Goal: Task Accomplishment & Management: Manage account settings

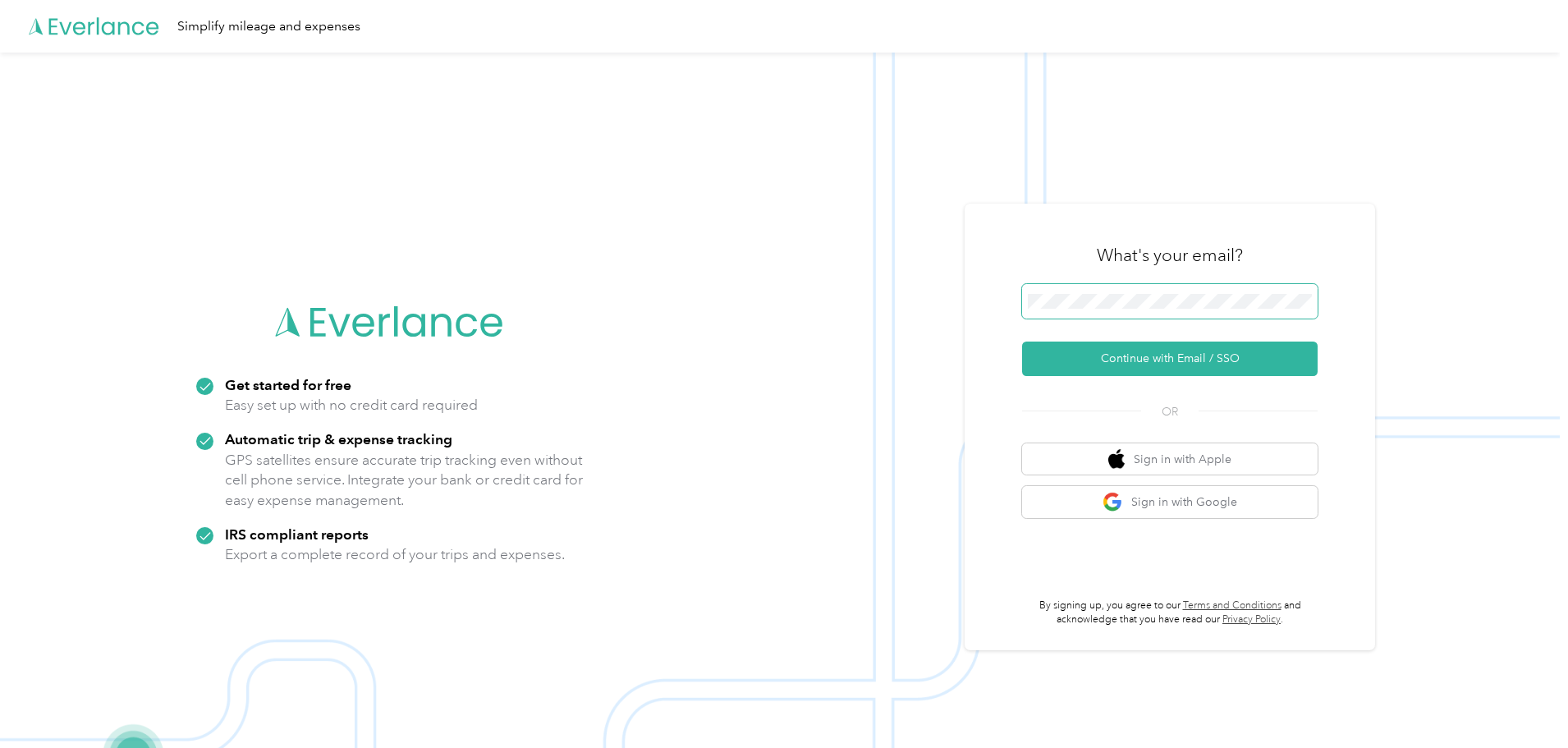
click at [1022, 342] on button "Continue with Email / SSO" at bounding box center [1170, 359] width 296 height 34
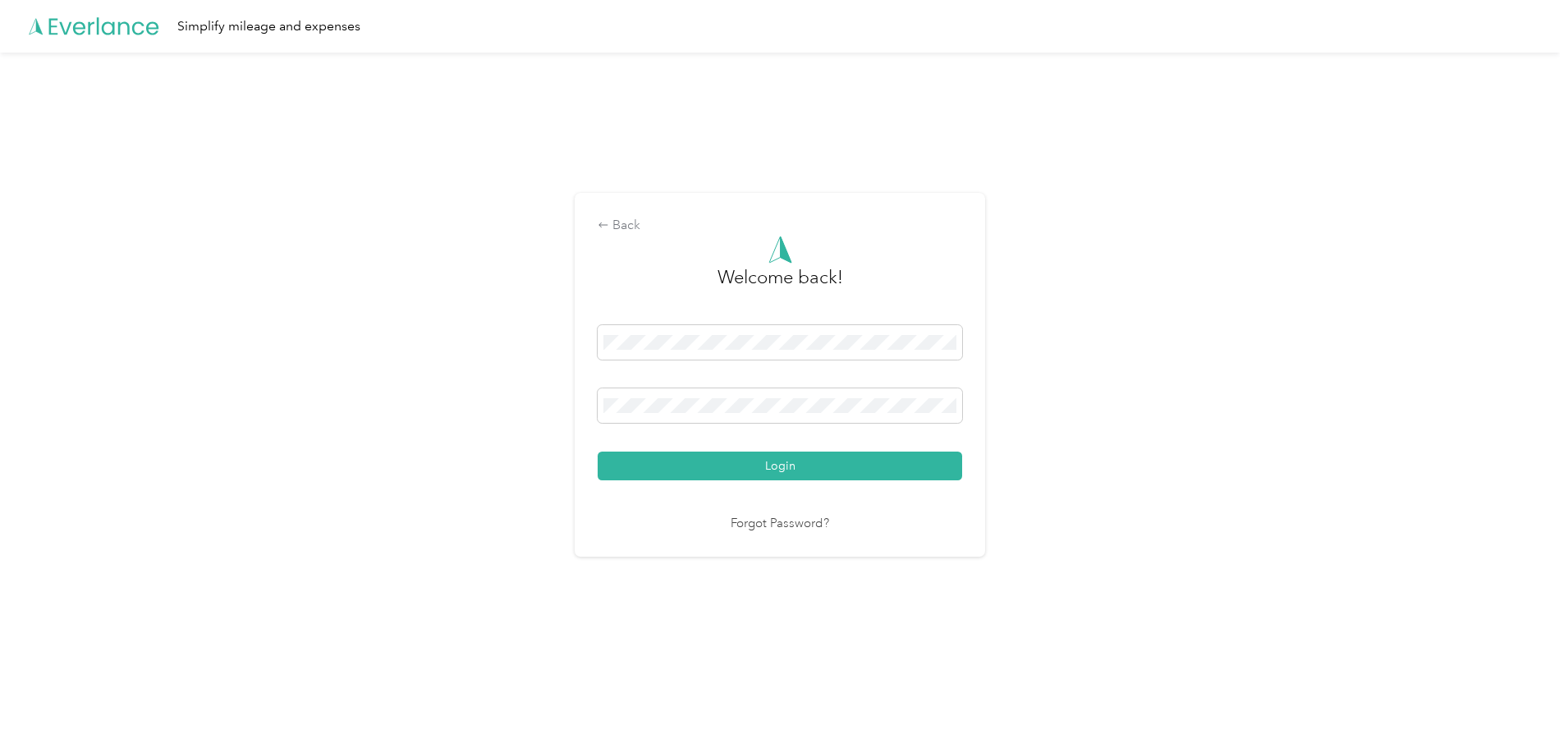
click at [598, 452] on button "Login" at bounding box center [779, 466] width 365 height 29
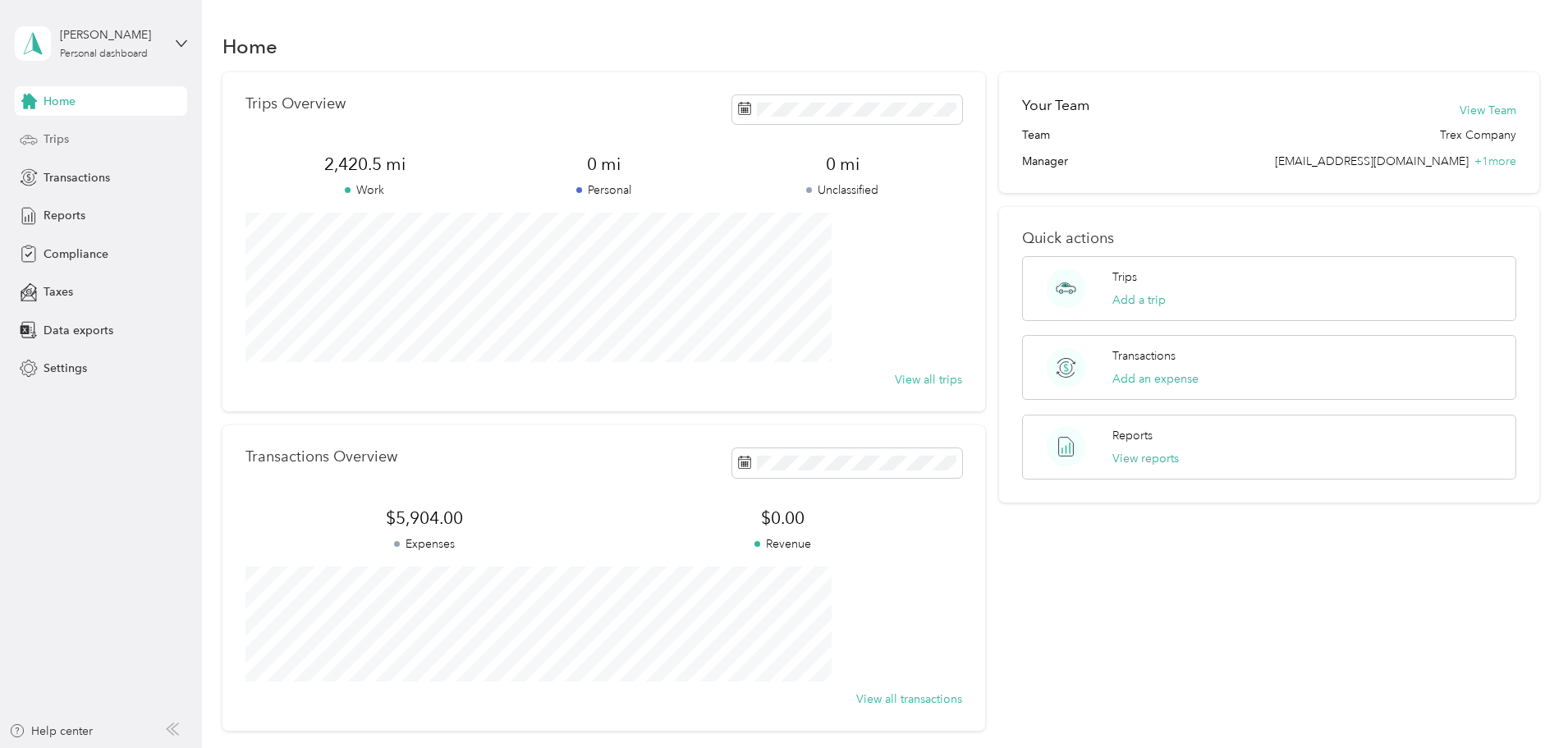
click at [60, 135] on span "Trips" at bounding box center [56, 139] width 25 height 18
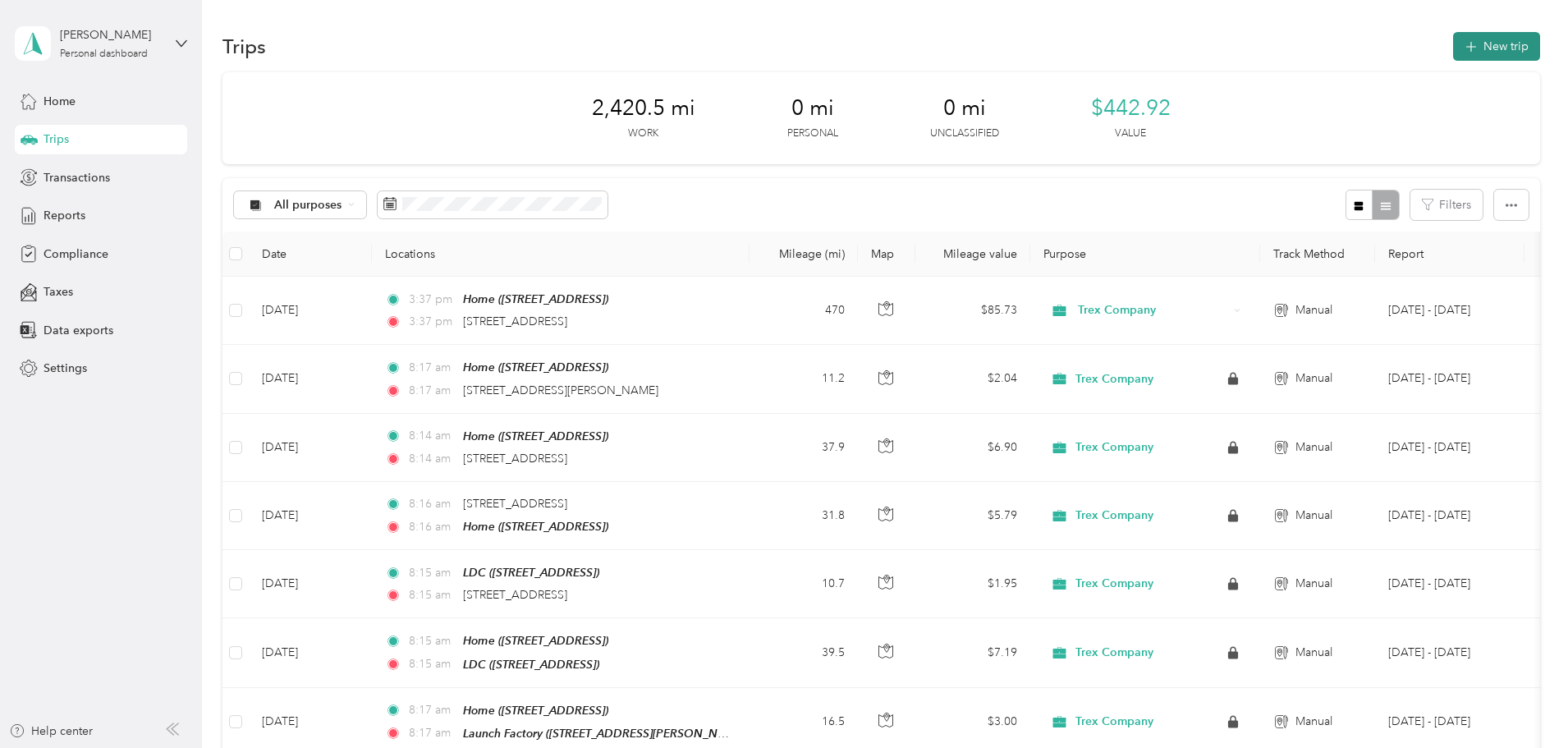
click at [1453, 43] on button "New trip" at bounding box center [1497, 46] width 87 height 29
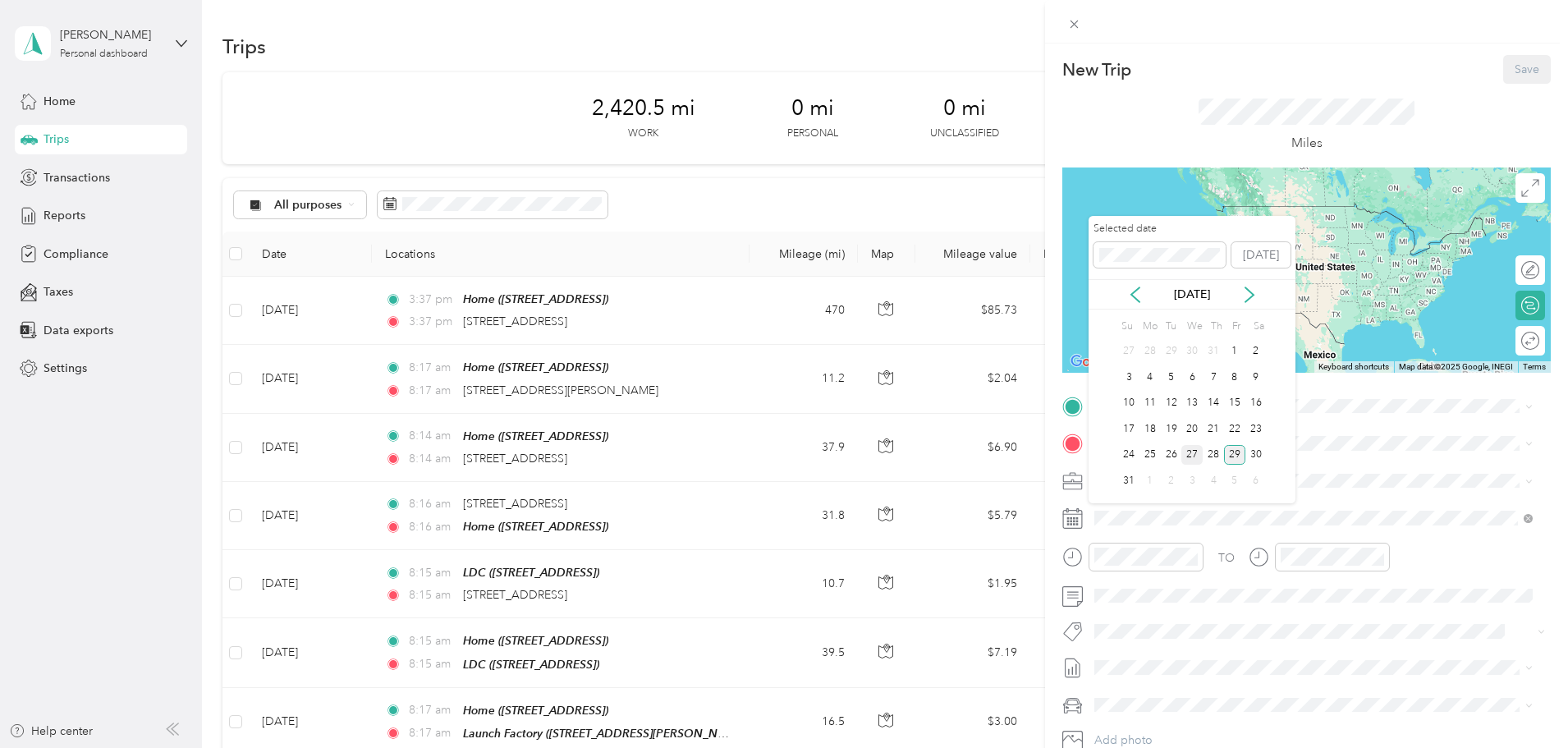
click at [1193, 451] on div "27" at bounding box center [1192, 455] width 21 height 20
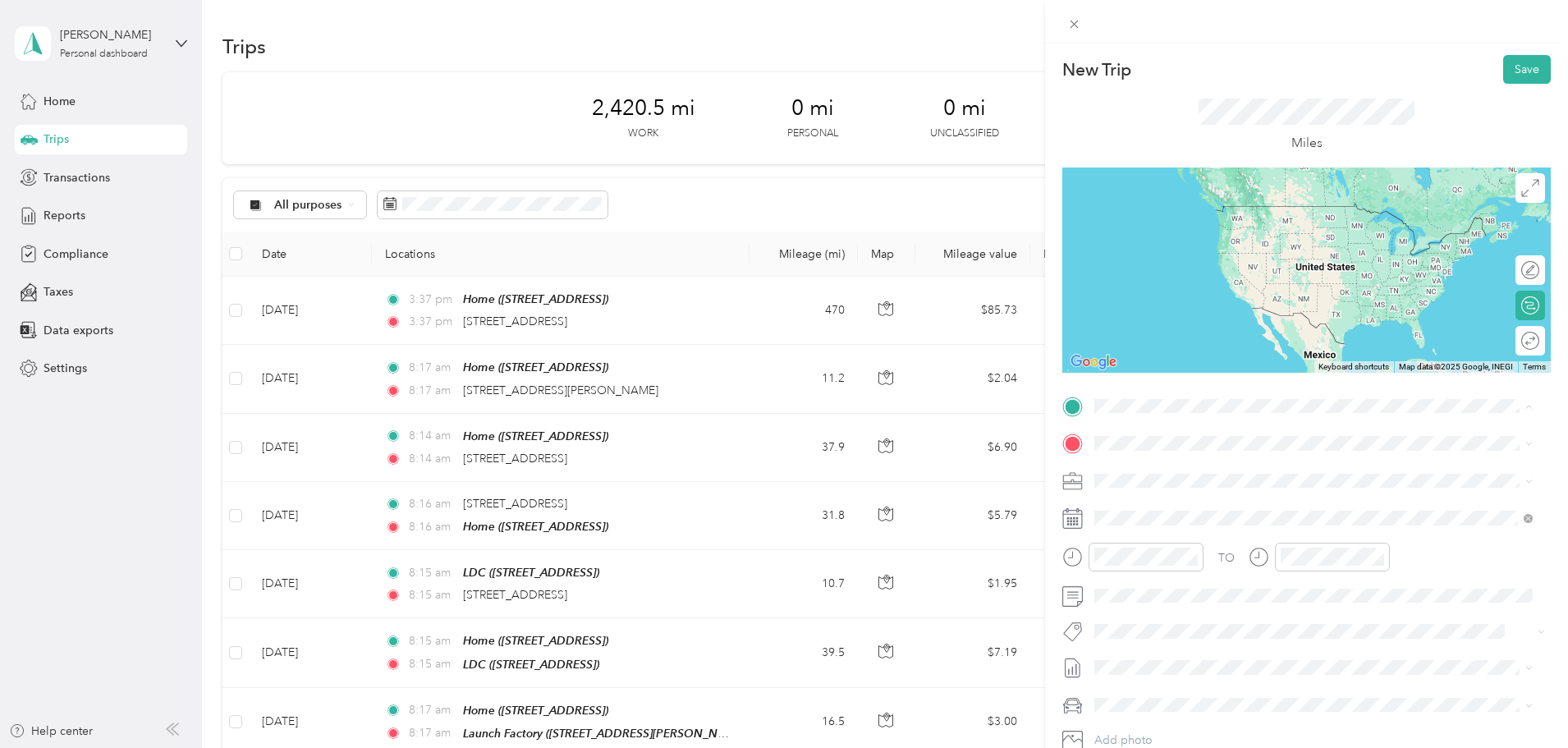
click at [1164, 470] on div "Home" at bounding box center [1177, 471] width 104 height 15
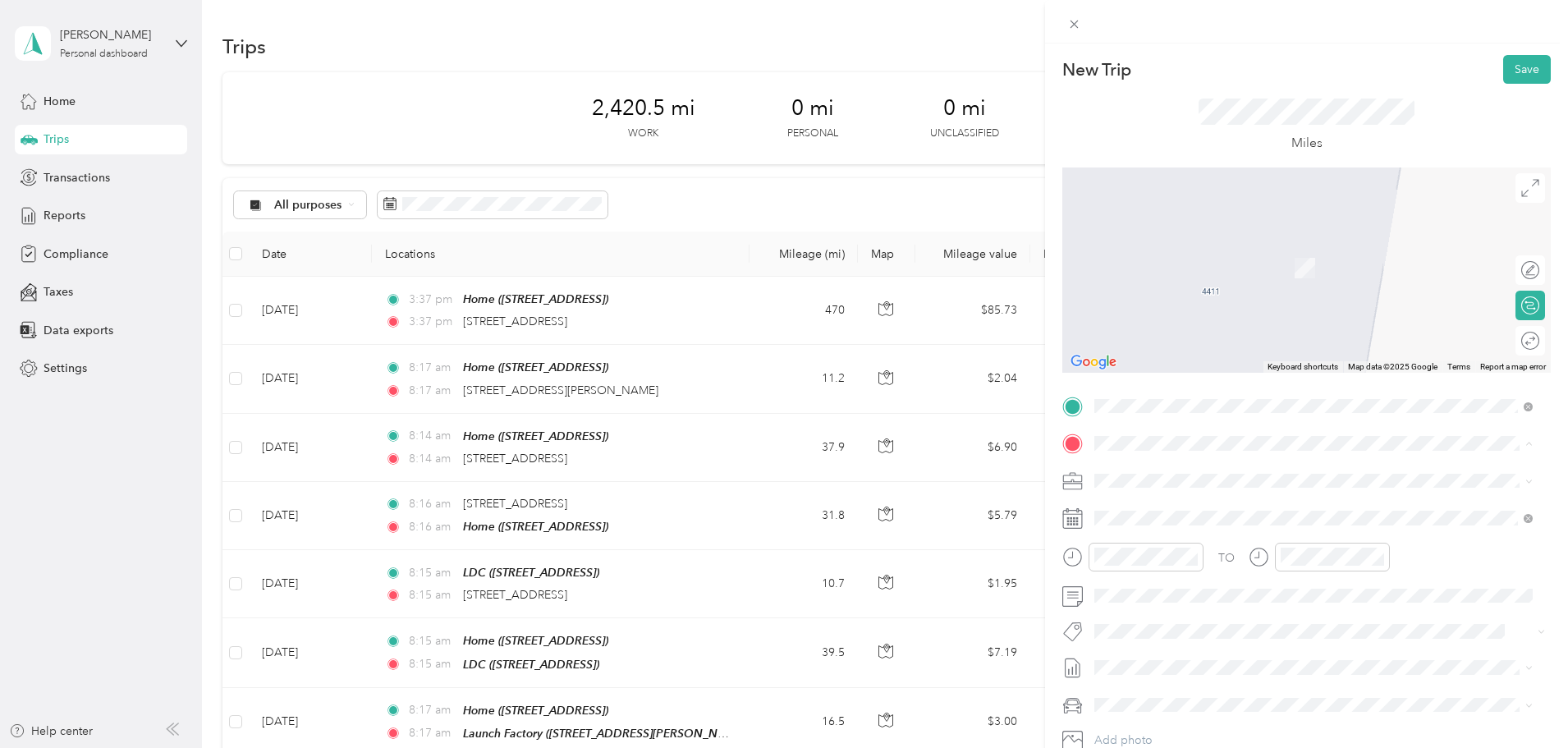
click at [1172, 665] on strong "Lowes SSC" at bounding box center [1155, 664] width 59 height 15
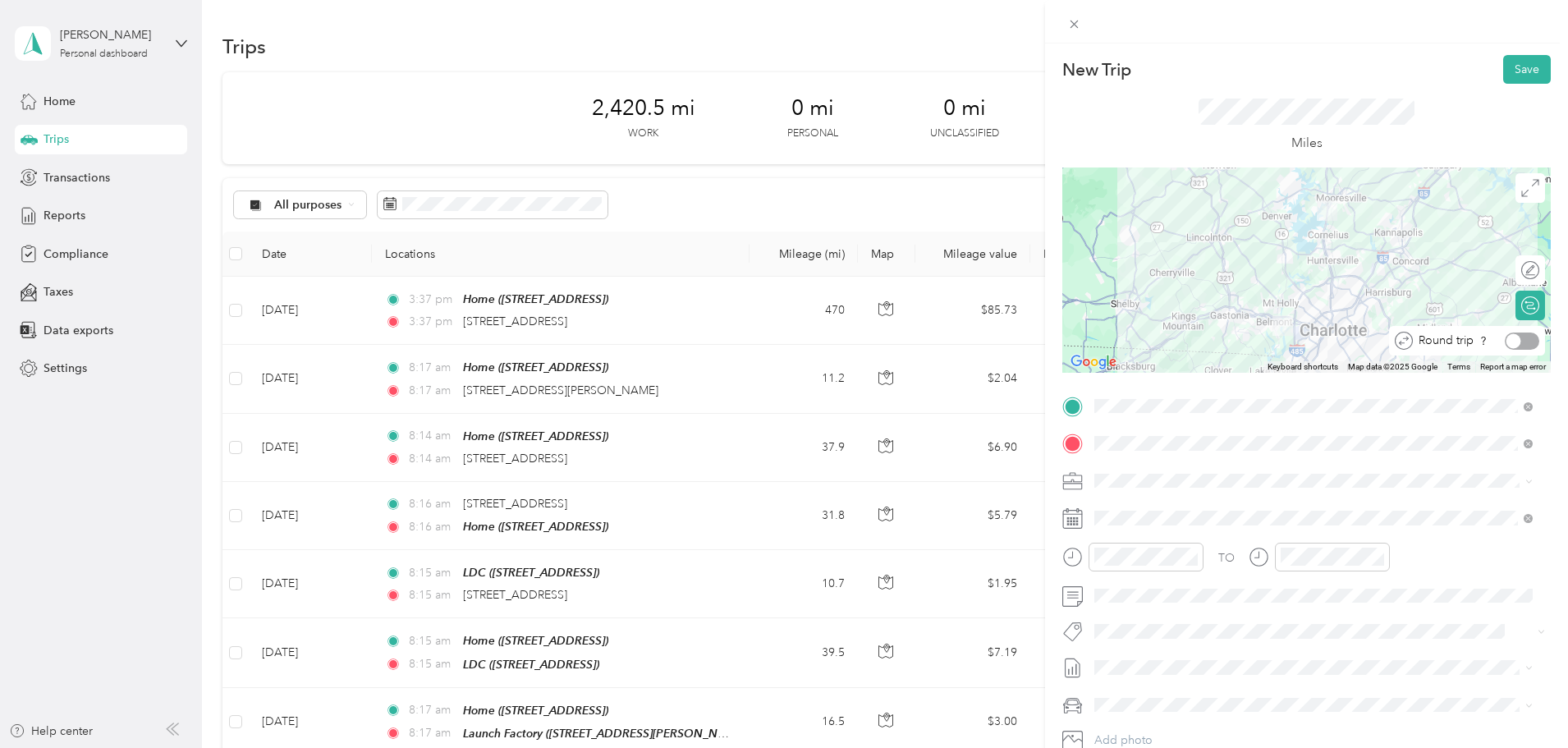
click at [1507, 341] on div at bounding box center [1514, 341] width 15 height 15
click at [1509, 71] on button "Save" at bounding box center [1527, 70] width 48 height 29
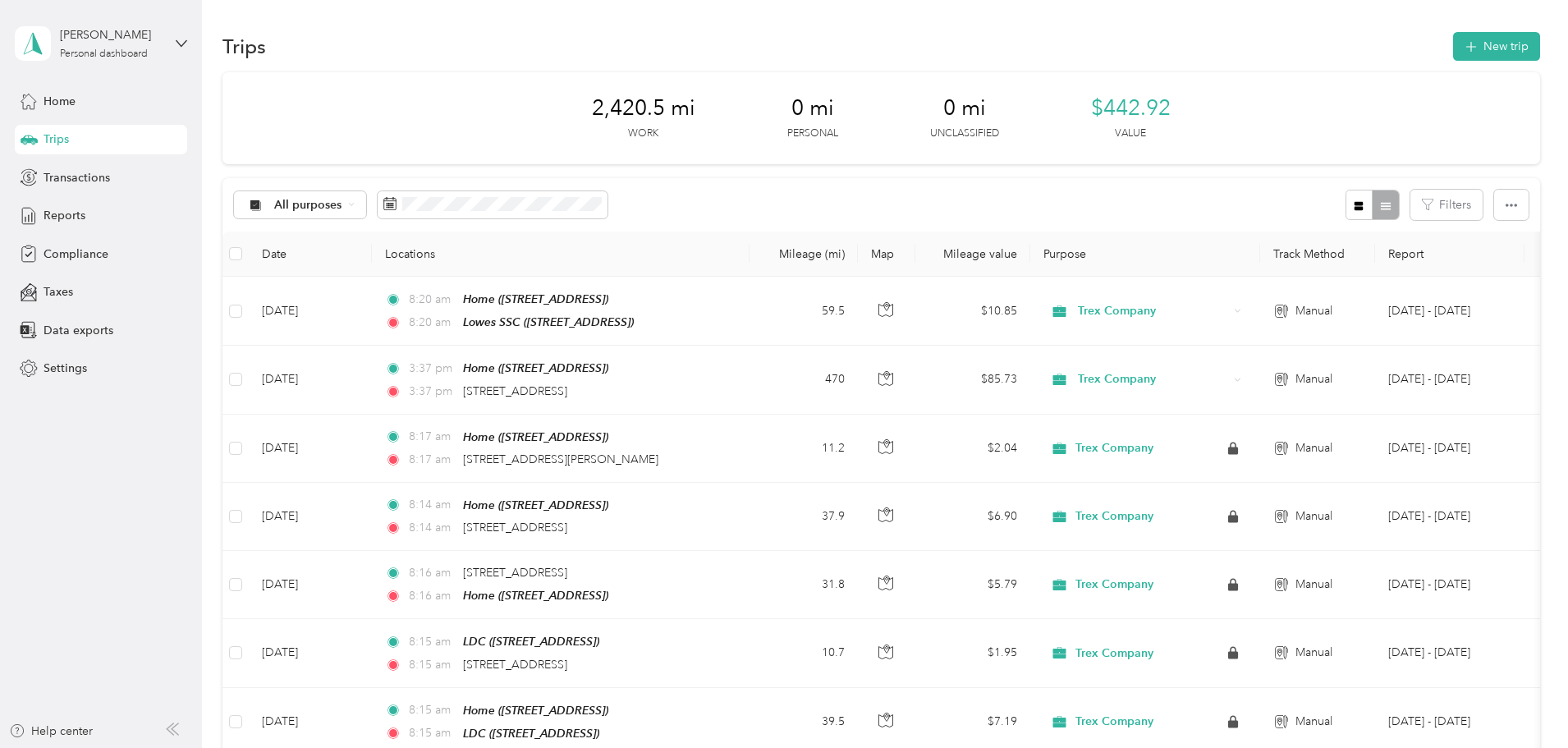
drag, startPoint x: 280, startPoint y: 286, endPoint x: 288, endPoint y: 278, distance: 11.3
click at [1453, 39] on button "New trip" at bounding box center [1497, 46] width 87 height 29
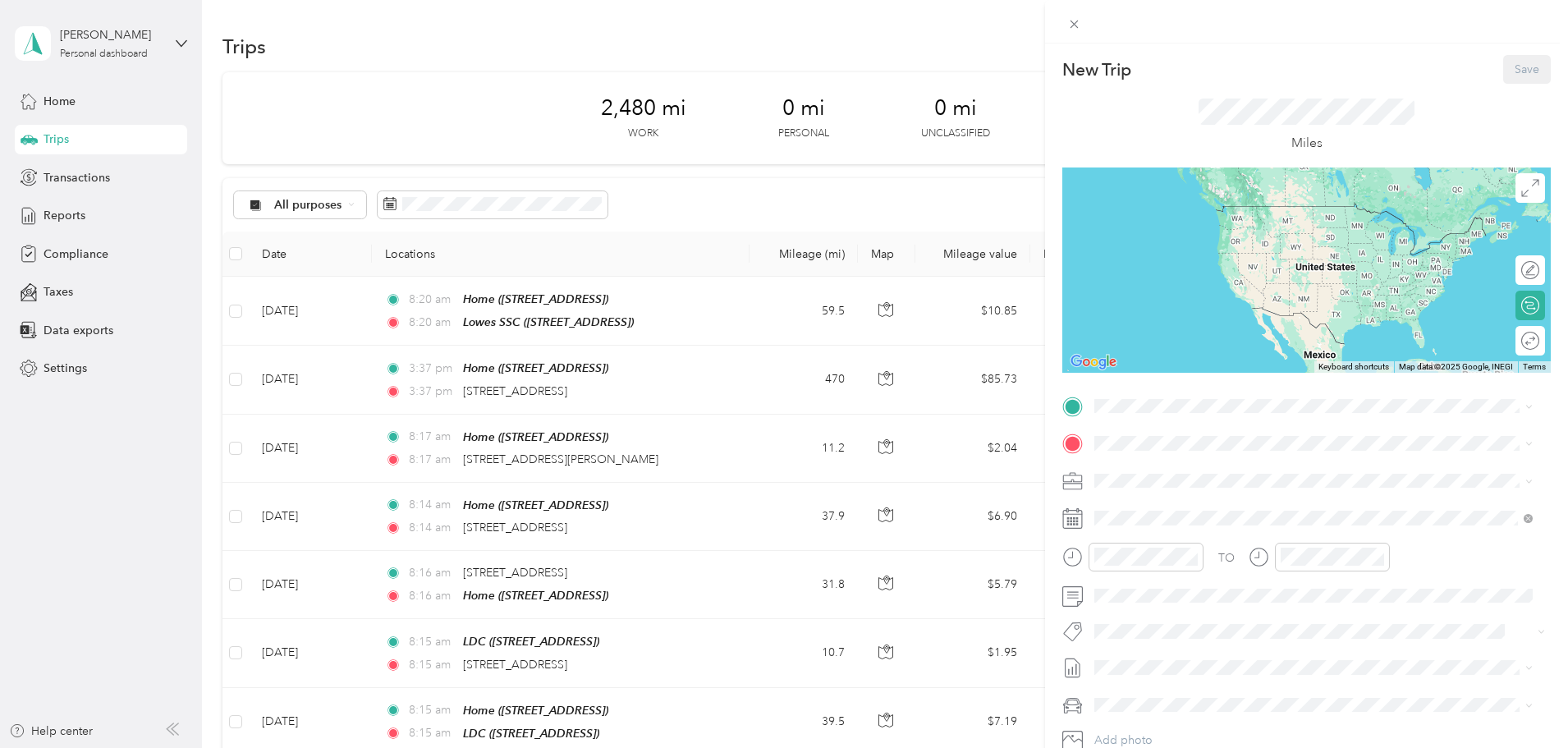
click at [1173, 475] on div "Home [STREET_ADDRESS]" at bounding box center [1177, 480] width 104 height 34
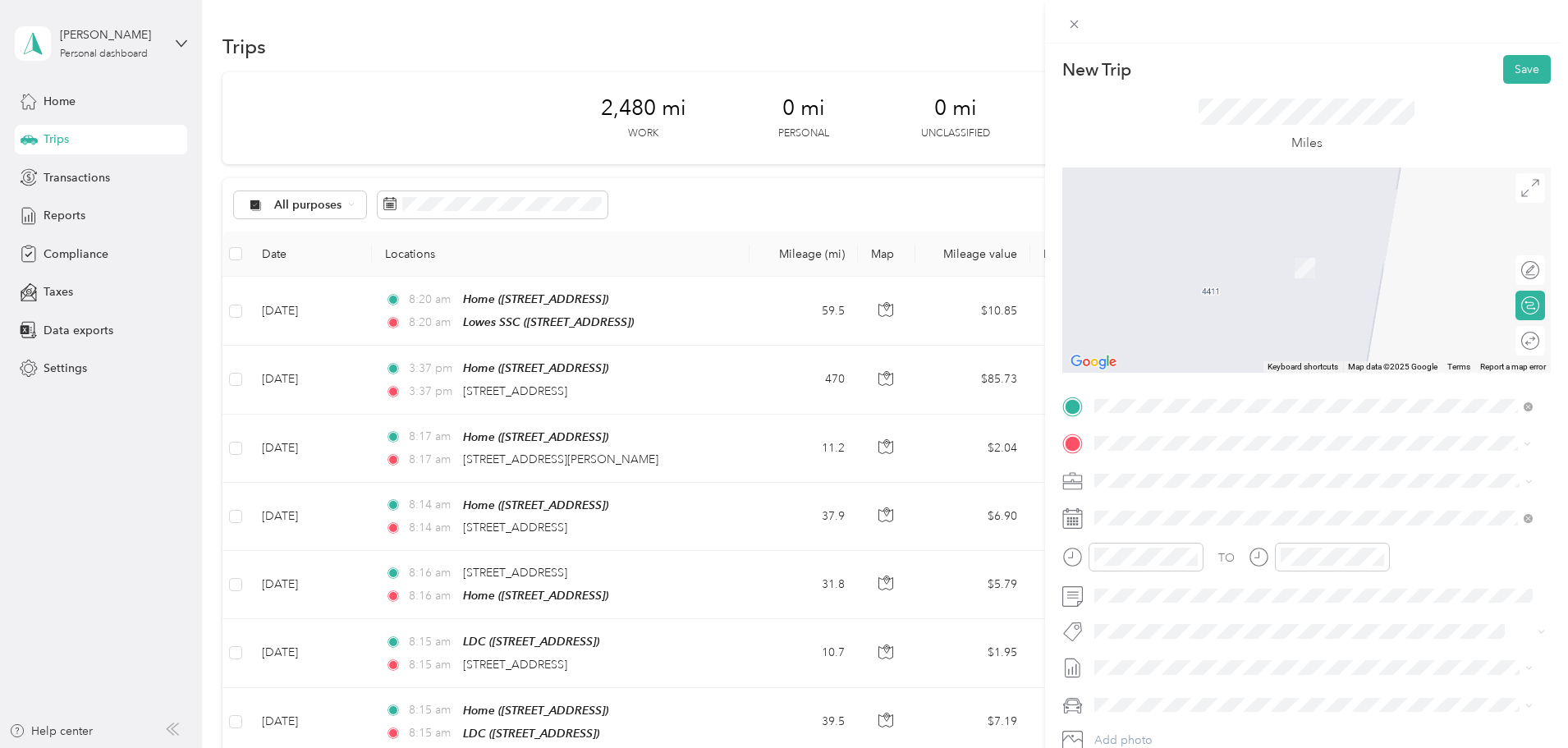
click at [1224, 506] on span "[STREET_ADDRESS][PERSON_NAME][US_STATE]" at bounding box center [1253, 503] width 256 height 15
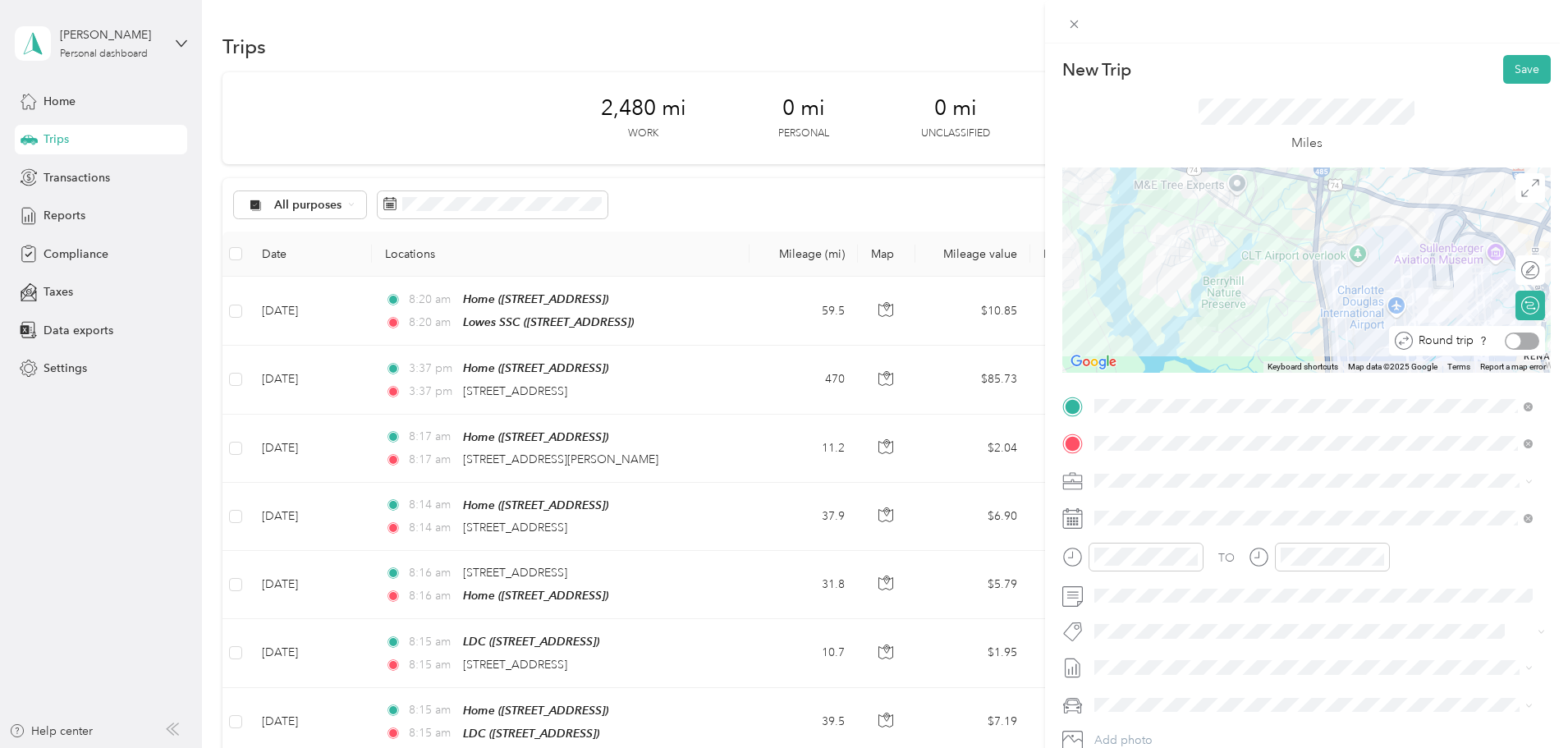
click at [1518, 340] on div at bounding box center [1522, 341] width 34 height 18
click at [1171, 509] on span at bounding box center [1320, 517] width 463 height 26
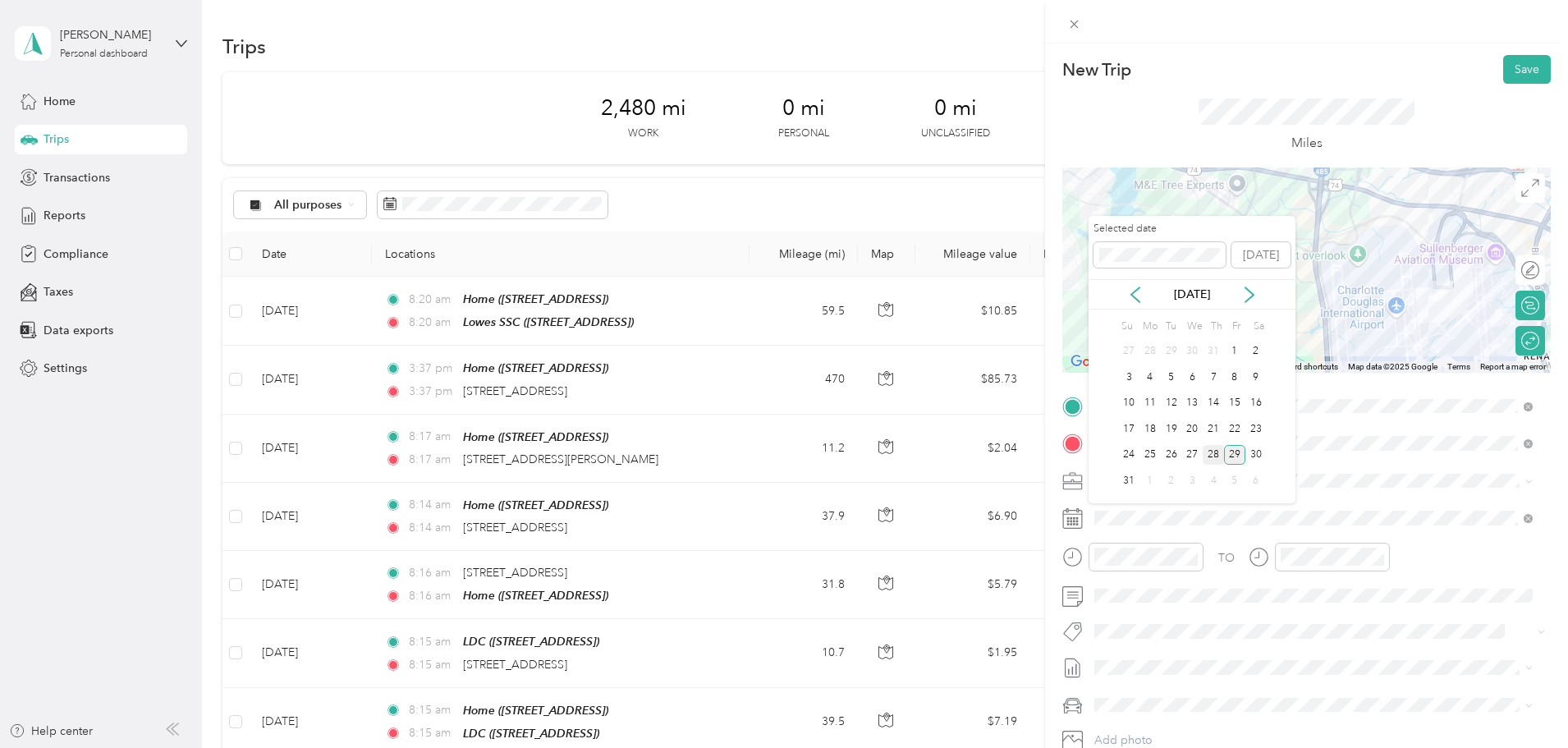
click at [1214, 456] on div "28" at bounding box center [1213, 455] width 21 height 20
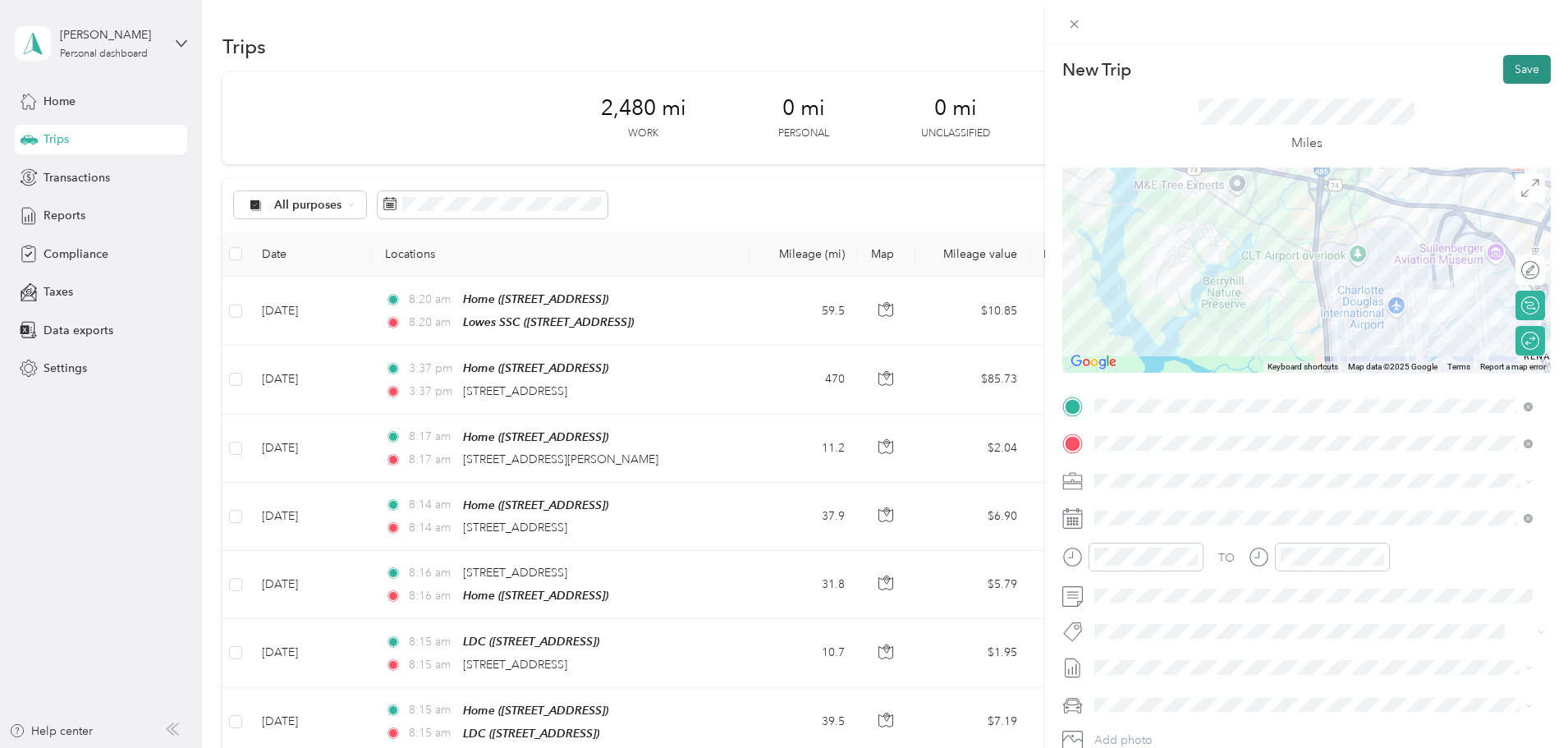
click at [1516, 66] on button "Save" at bounding box center [1527, 70] width 48 height 29
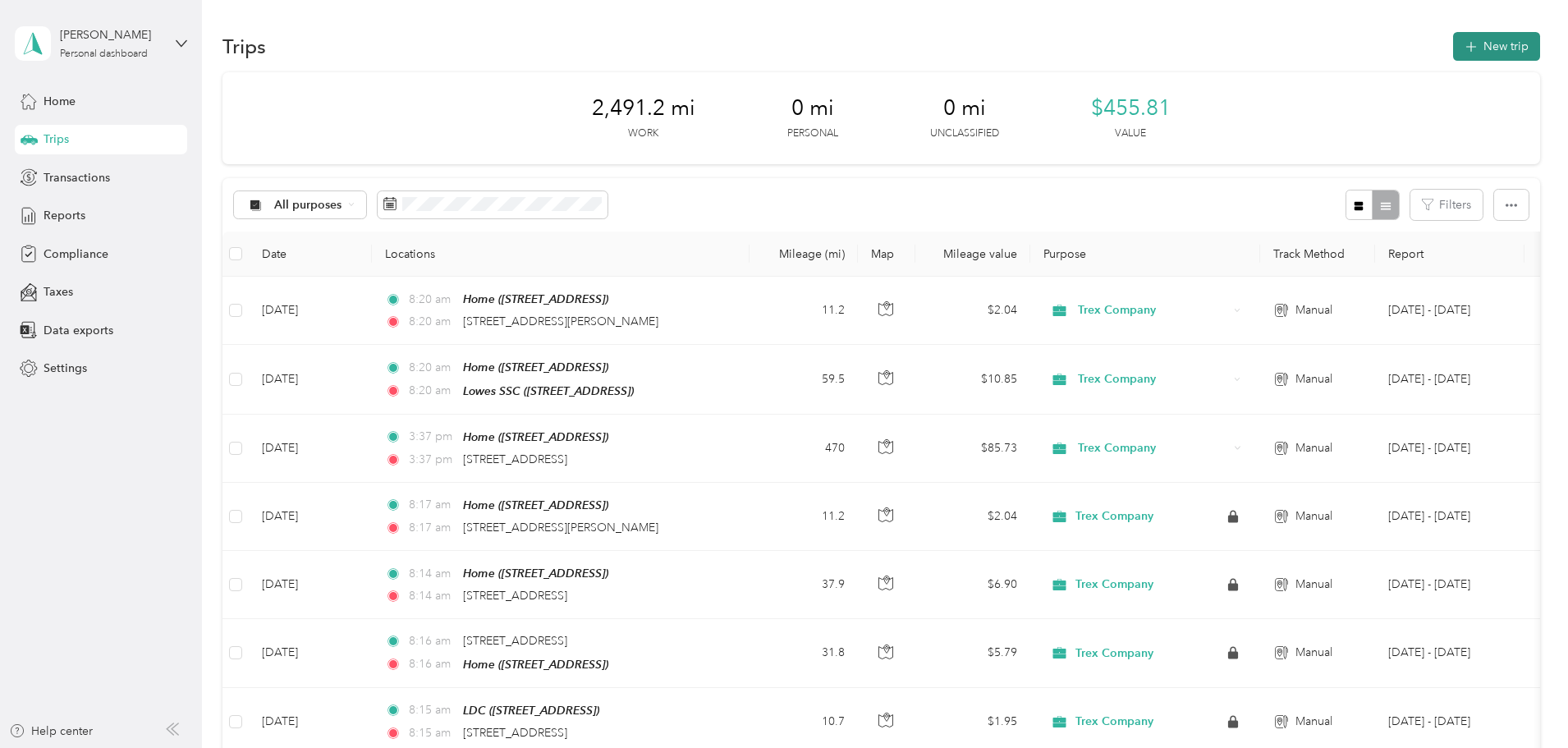
click at [1453, 42] on button "New trip" at bounding box center [1497, 46] width 87 height 29
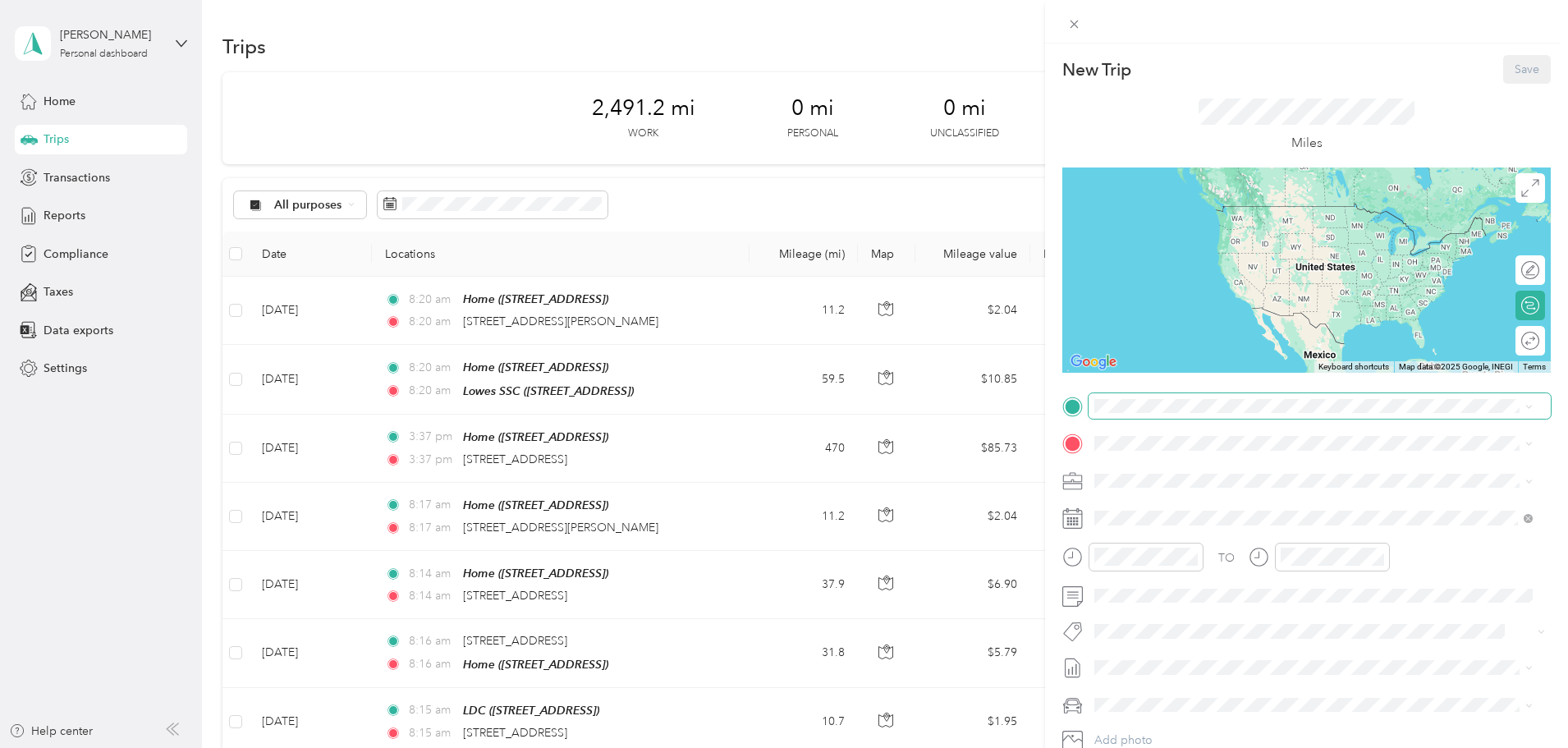
click at [1129, 397] on span at bounding box center [1320, 406] width 463 height 26
click at [1129, 414] on span at bounding box center [1320, 406] width 463 height 26
click at [1158, 476] on div "Home" at bounding box center [1177, 471] width 104 height 15
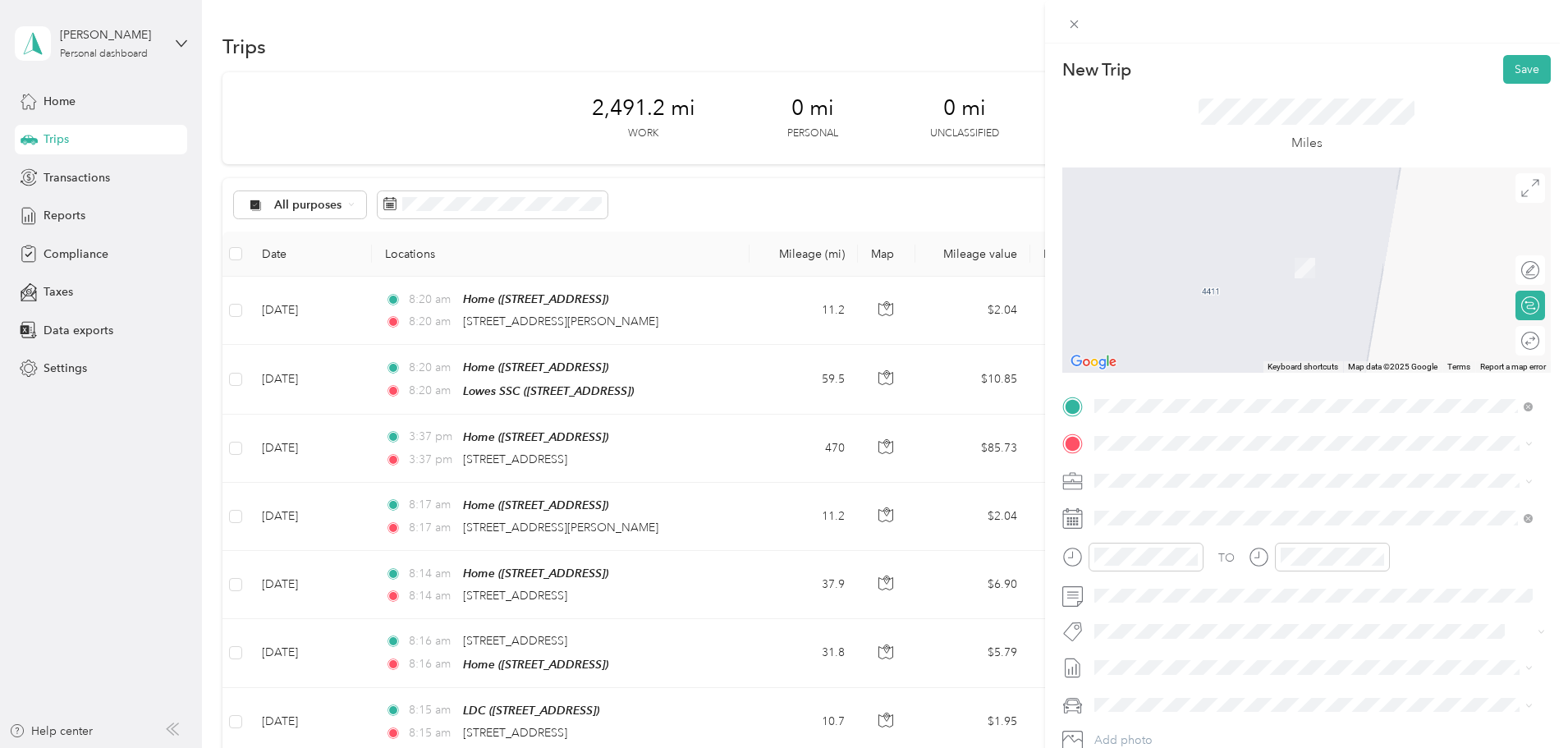
click at [1121, 432] on span at bounding box center [1320, 443] width 463 height 26
click at [1123, 435] on span at bounding box center [1320, 443] width 463 height 26
click at [1261, 510] on span "[STREET_ADDRESS][PERSON_NAME][US_STATE]" at bounding box center [1253, 503] width 256 height 15
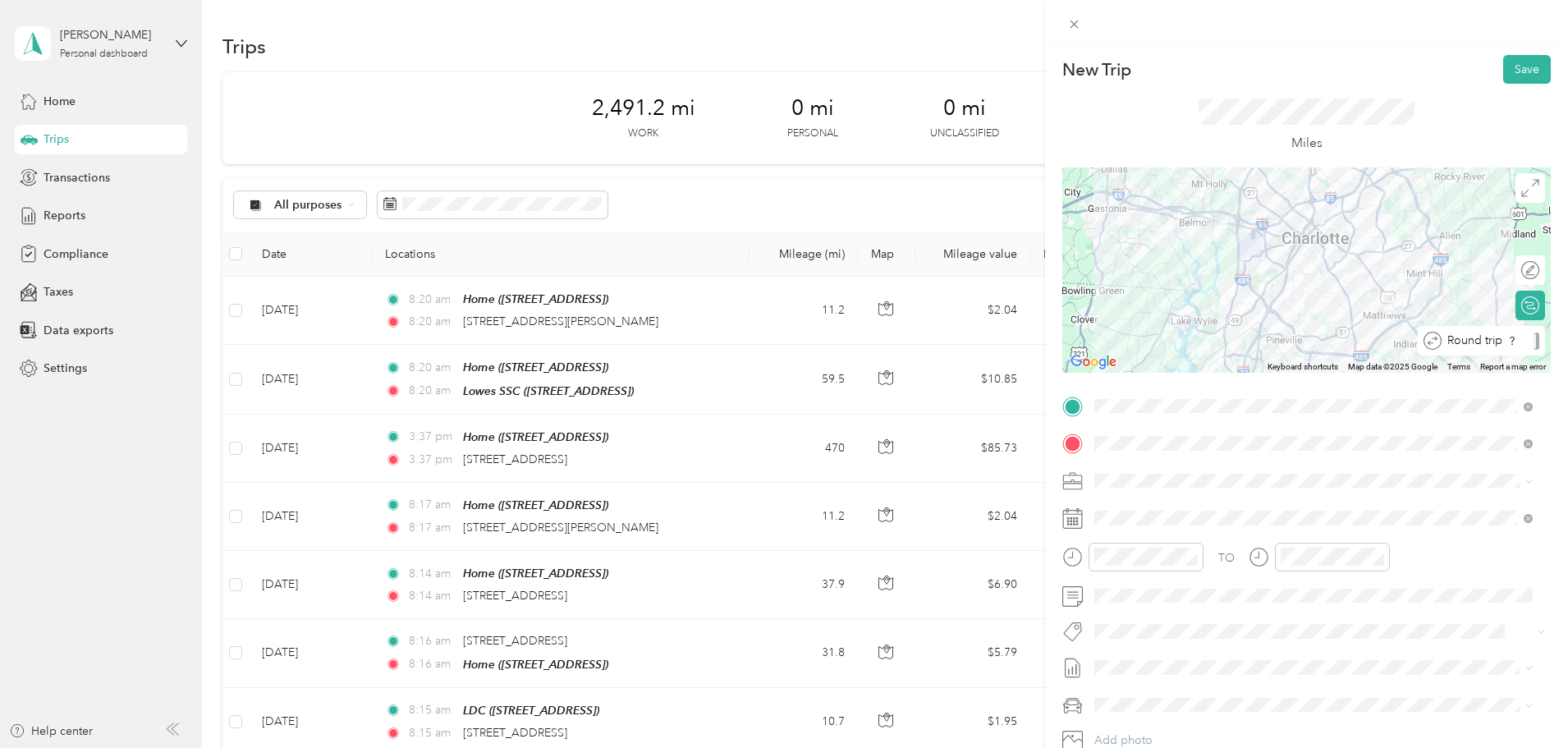
click at [1534, 337] on div at bounding box center [1536, 341] width 6 height 18
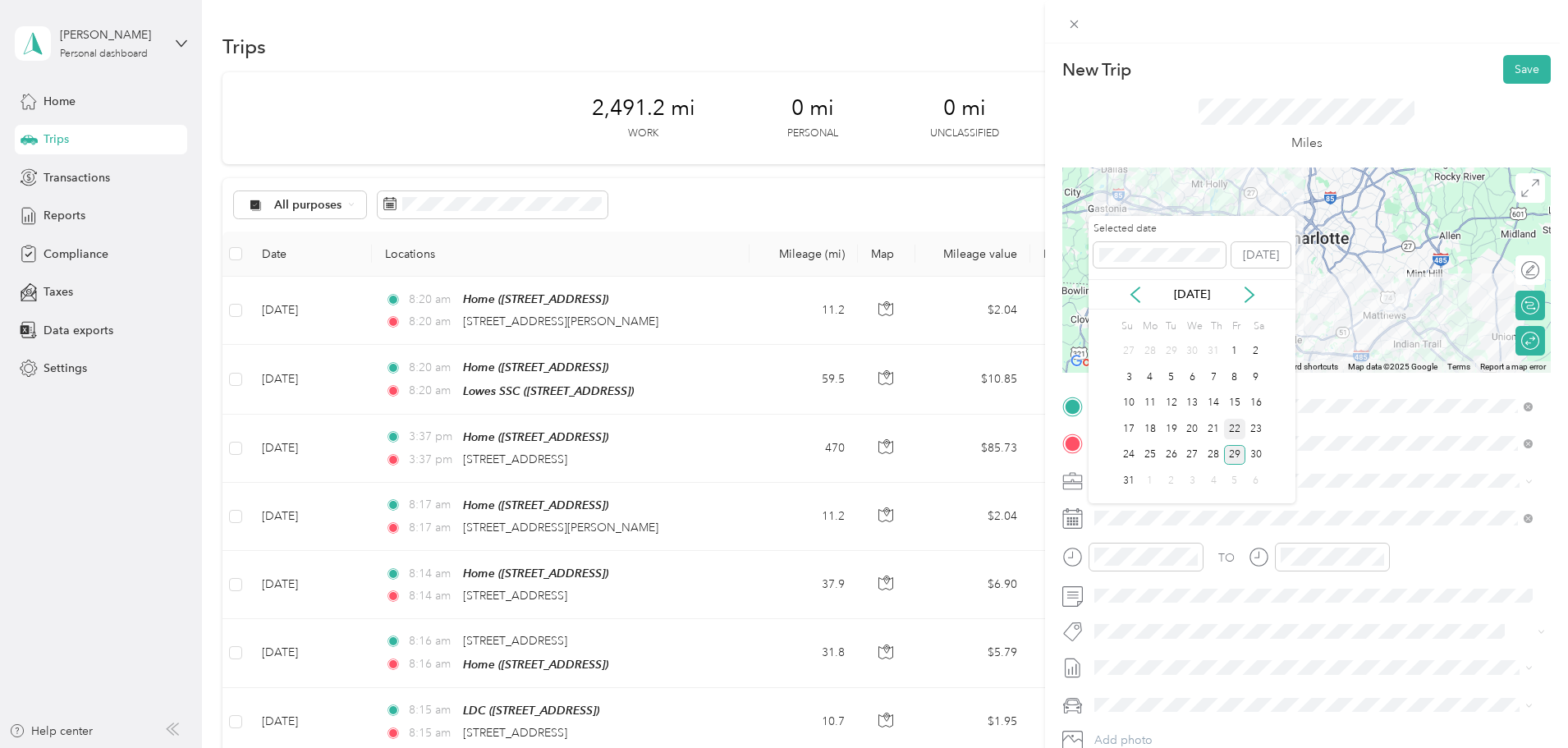
click at [1235, 427] on div "22" at bounding box center [1234, 429] width 21 height 20
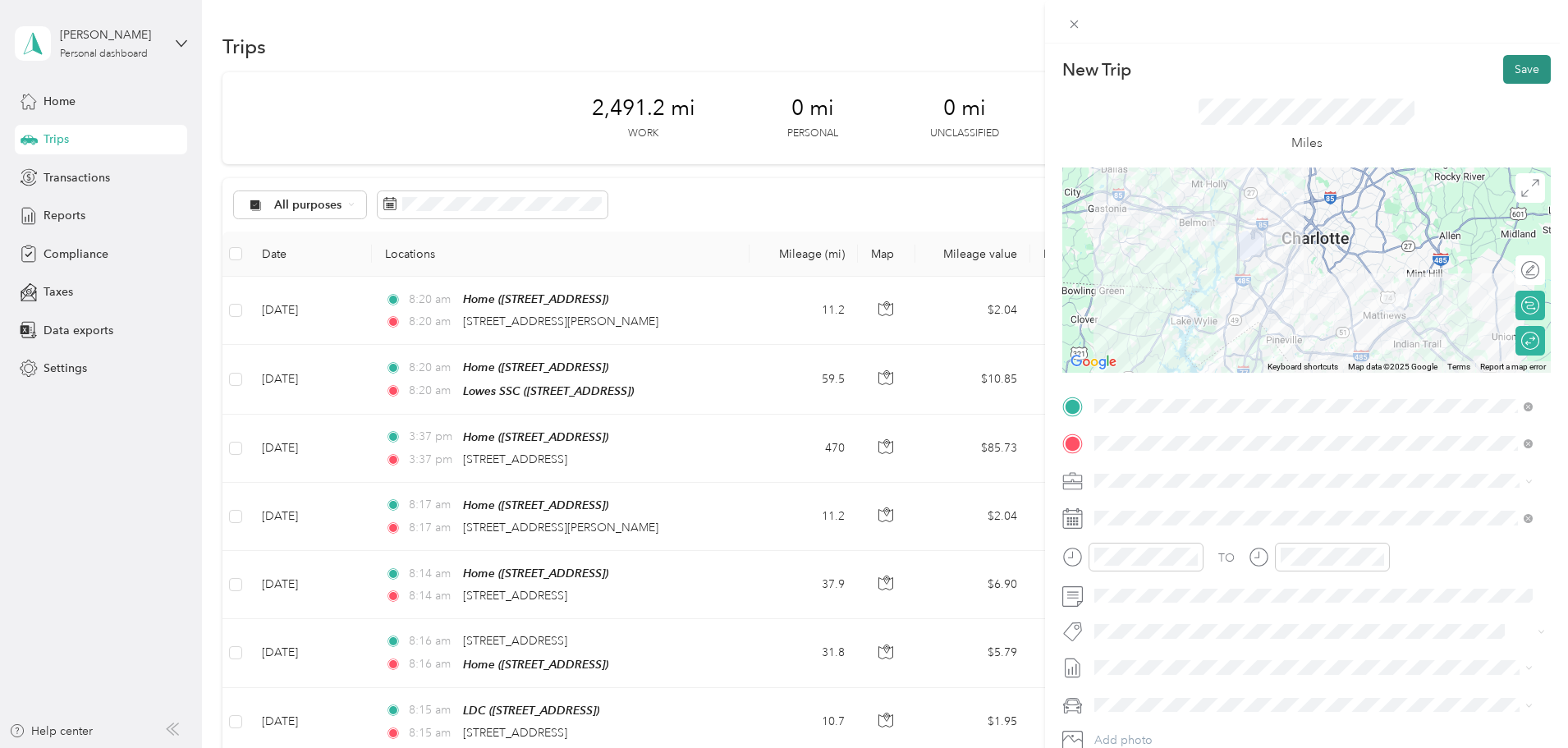
click at [1519, 69] on button "Save" at bounding box center [1527, 70] width 48 height 29
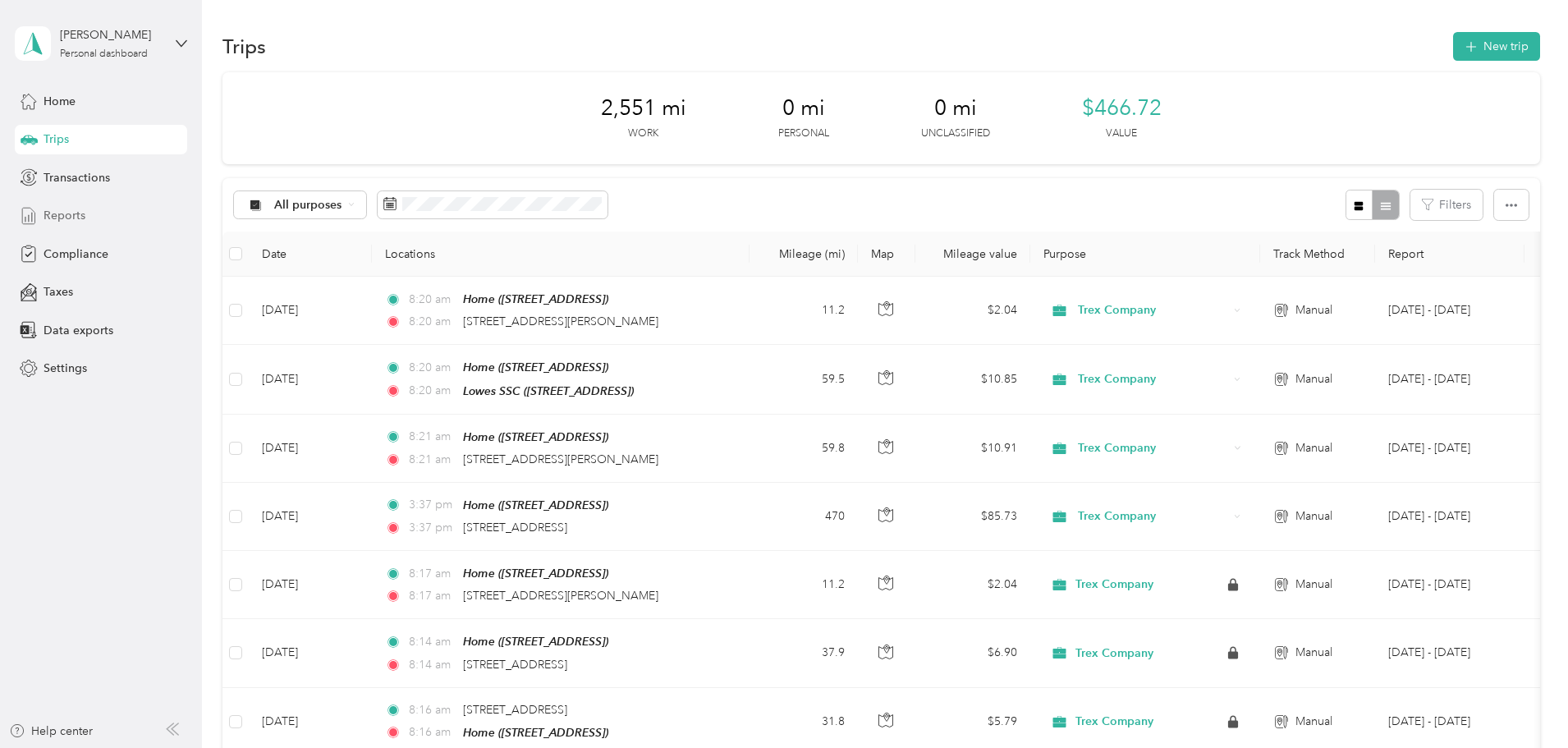
click at [69, 216] on span "Reports" at bounding box center [65, 216] width 42 height 18
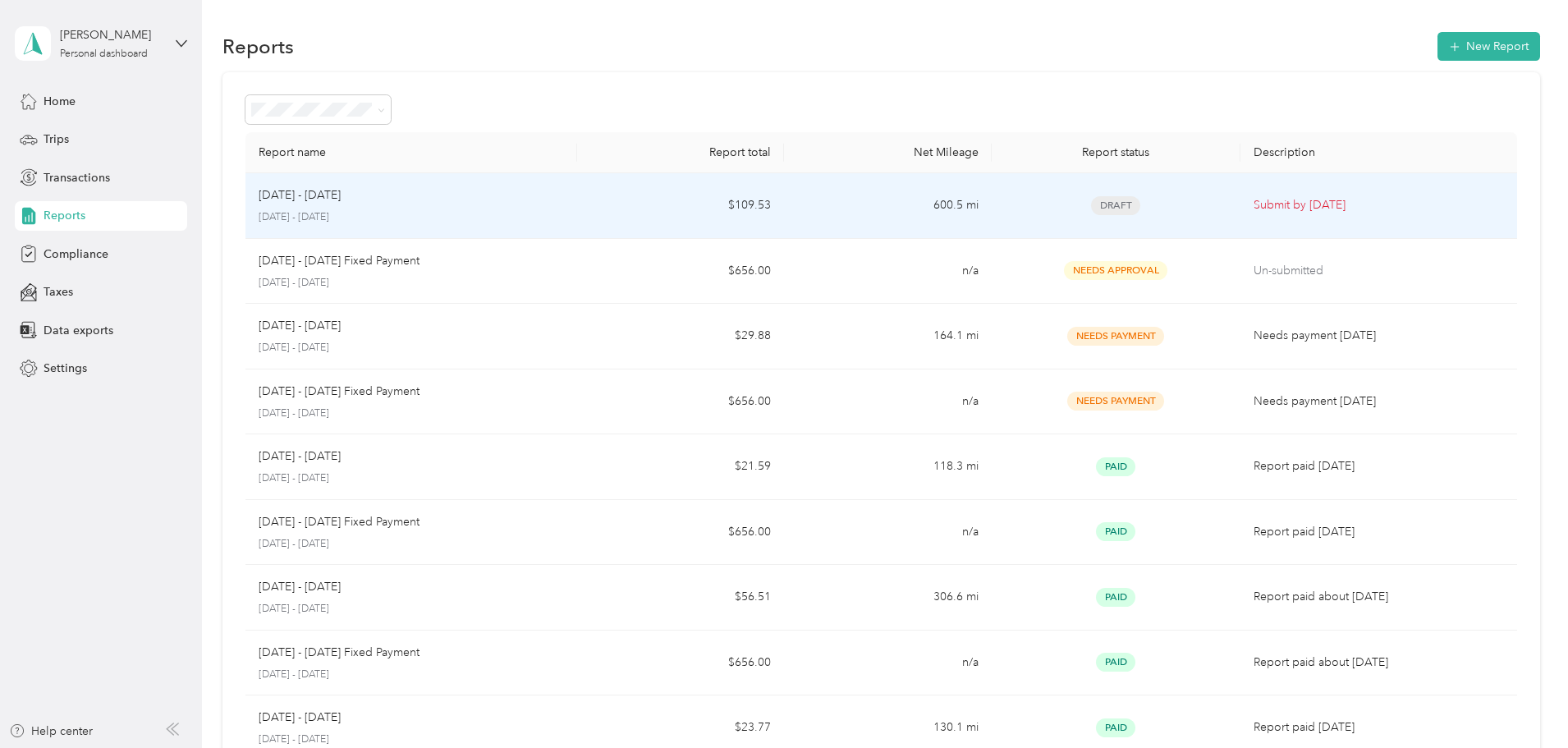
click at [663, 208] on td "$109.53" at bounding box center [681, 206] width 207 height 65
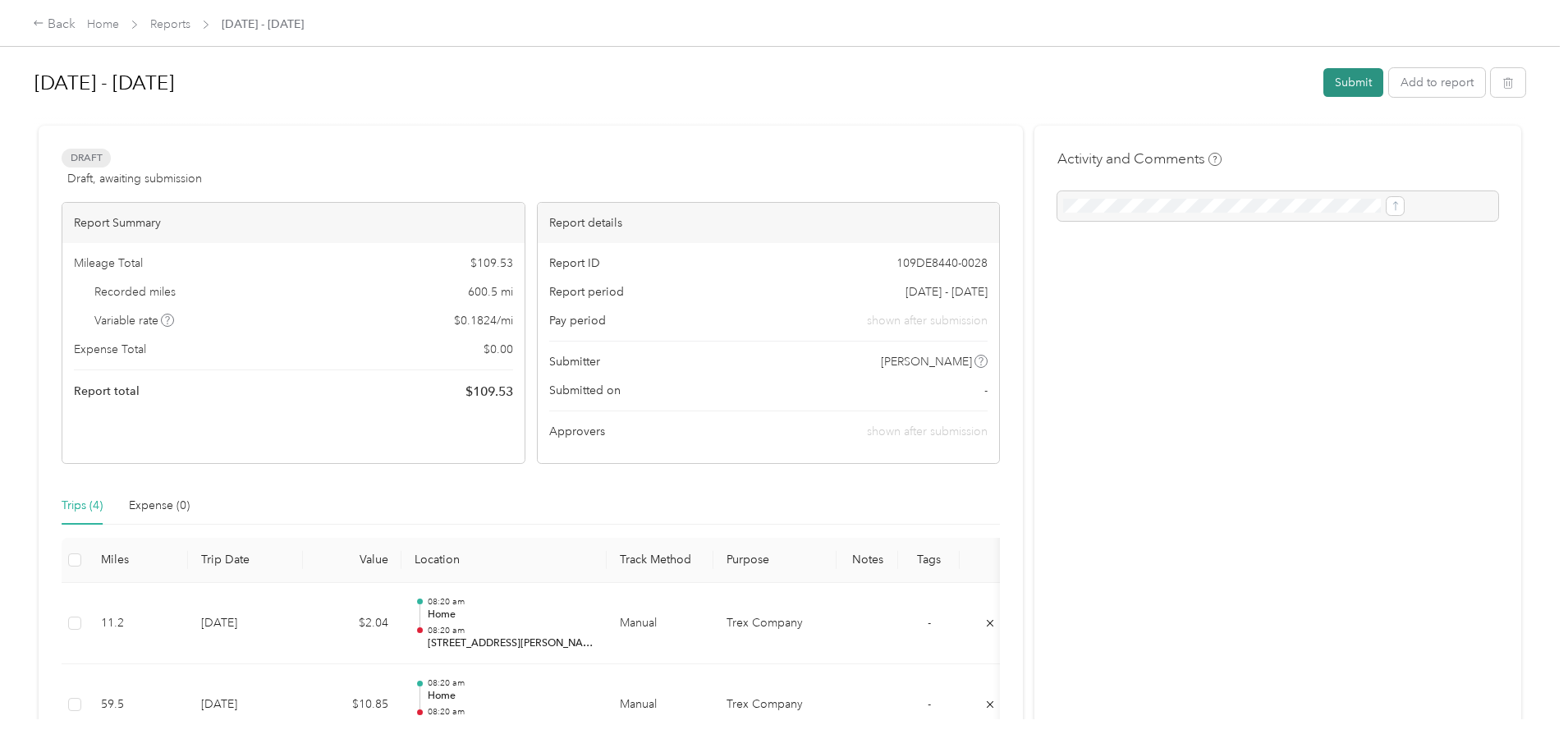
click at [1323, 80] on button "Submit" at bounding box center [1353, 82] width 60 height 29
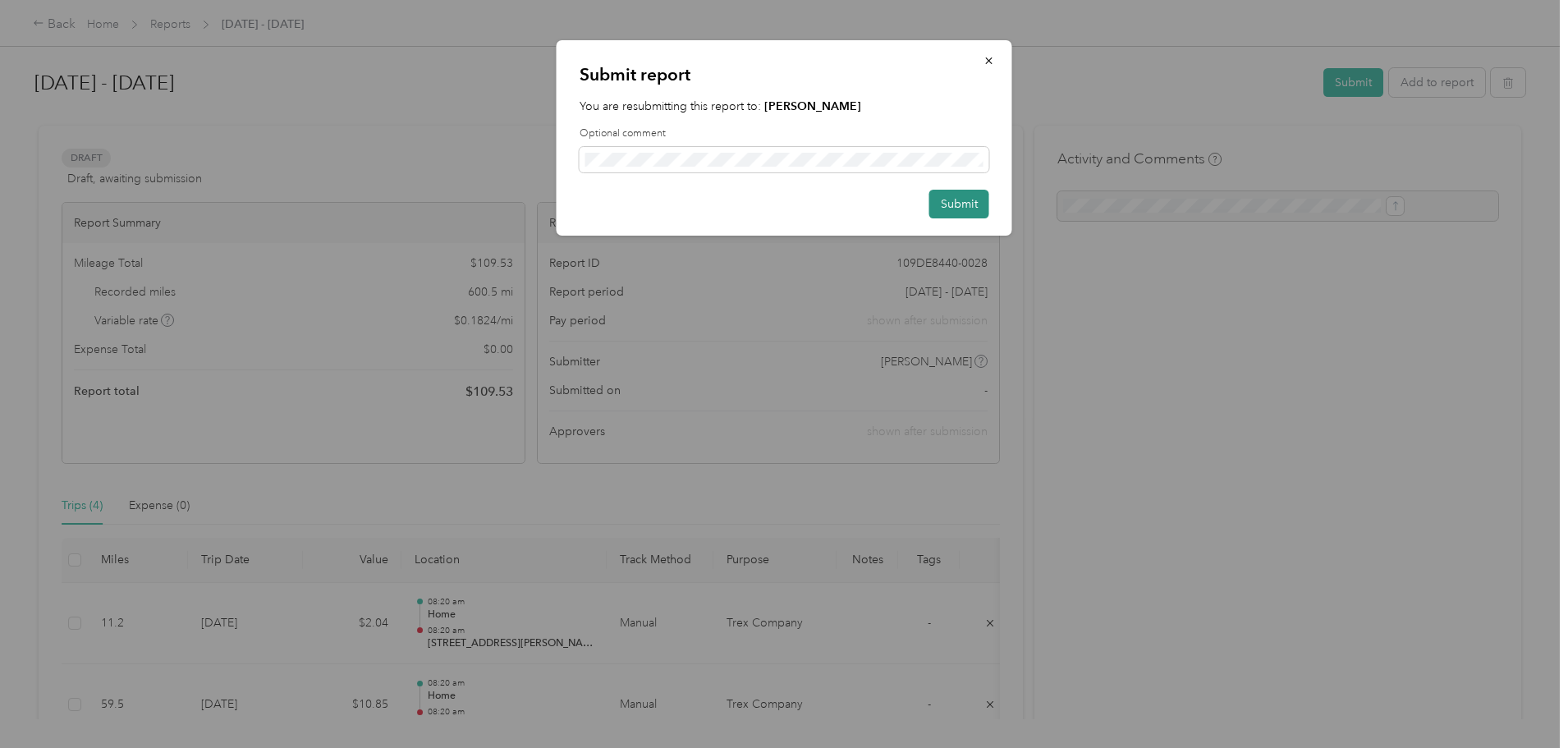
click at [967, 200] on button "Submit" at bounding box center [960, 204] width 60 height 29
